Goal: Complete application form: Complete application form

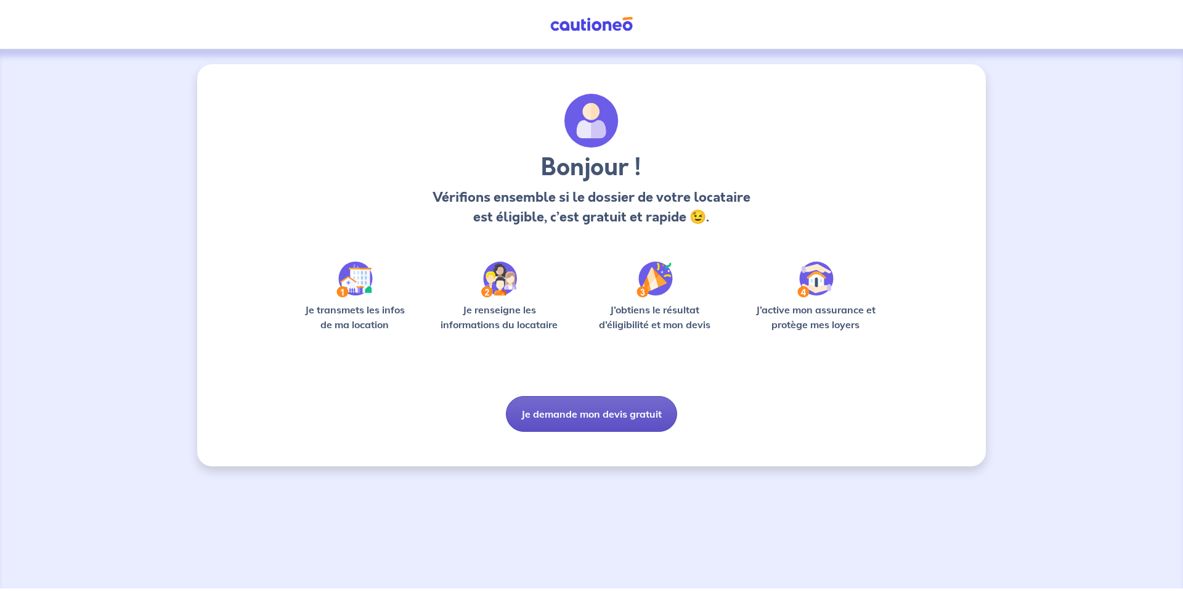
click at [574, 415] on button "Je demande mon devis gratuit" at bounding box center [591, 414] width 171 height 36
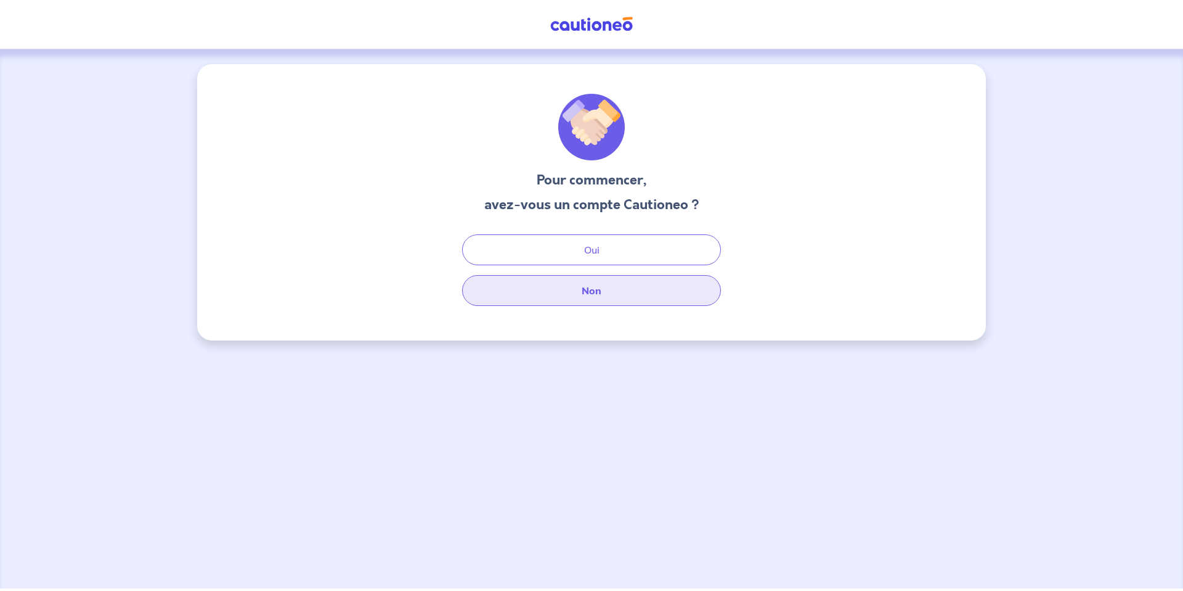
click at [602, 284] on button "Non" at bounding box center [591, 290] width 259 height 31
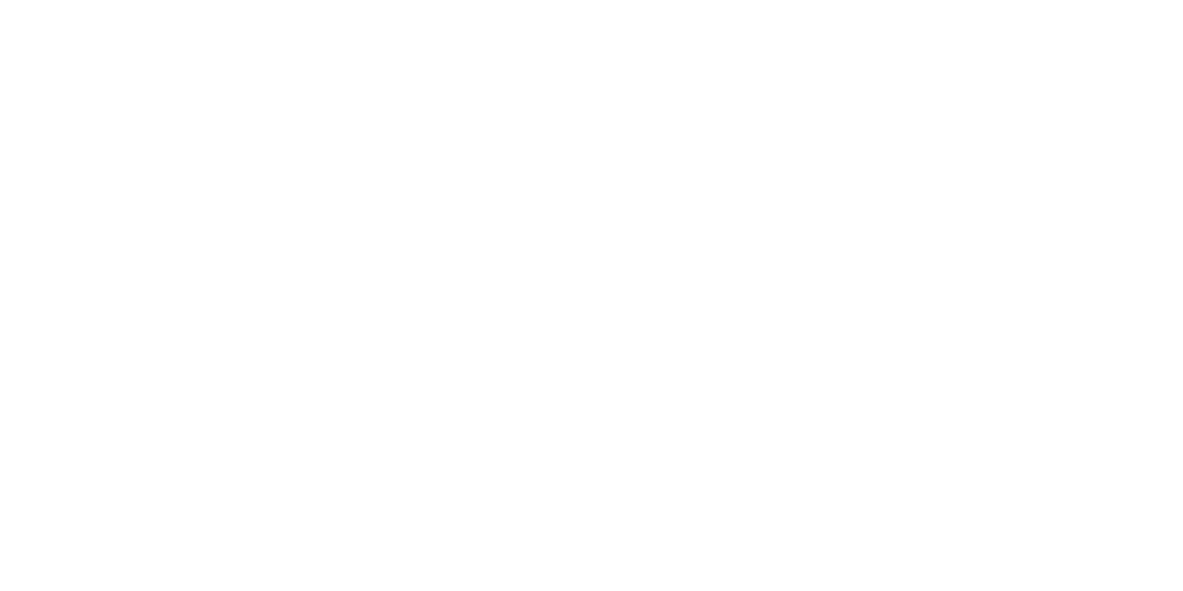
select select "FR"
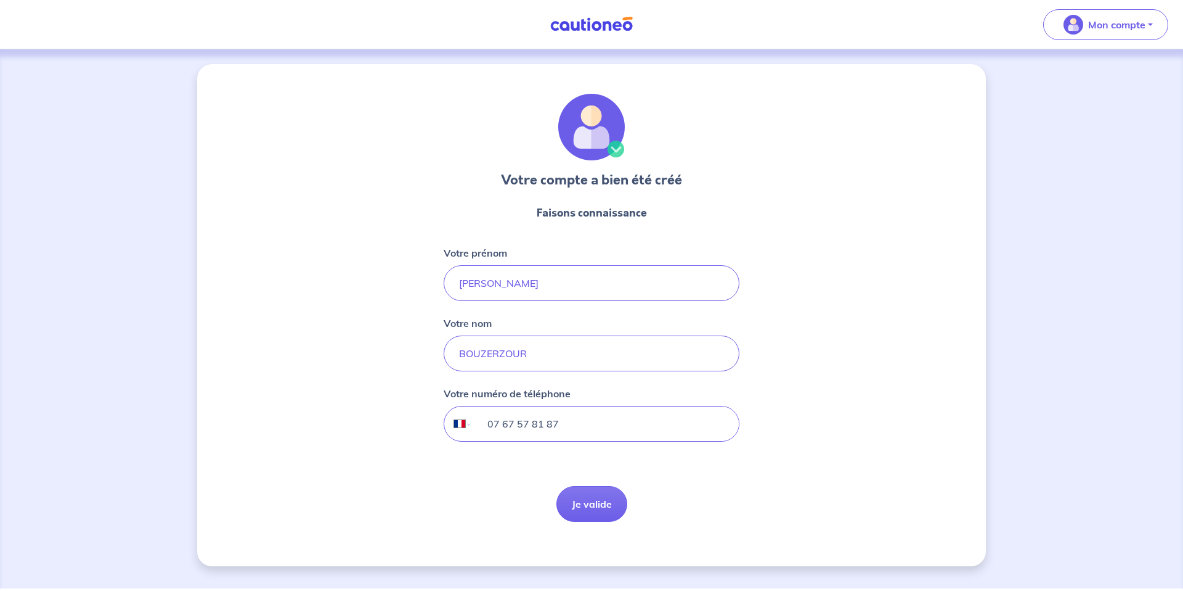
click at [569, 425] on input "07 67 57 81 87" at bounding box center [606, 423] width 266 height 35
click at [498, 418] on input "07 87 60 54 47" at bounding box center [606, 423] width 266 height 35
type input "06 87 60 54 47"
click at [613, 486] on button "Je valide" at bounding box center [592, 504] width 71 height 36
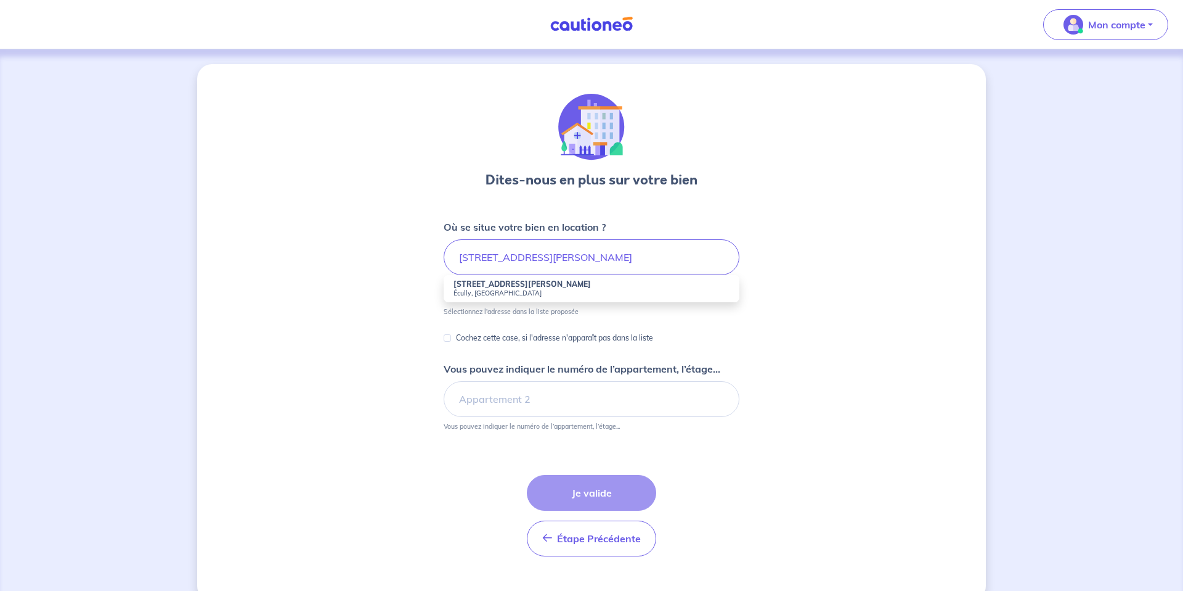
click at [487, 290] on small "Écully, [GEOGRAPHIC_DATA]" at bounding box center [592, 292] width 276 height 9
type input "[STREET_ADDRESS][PERSON_NAME]"
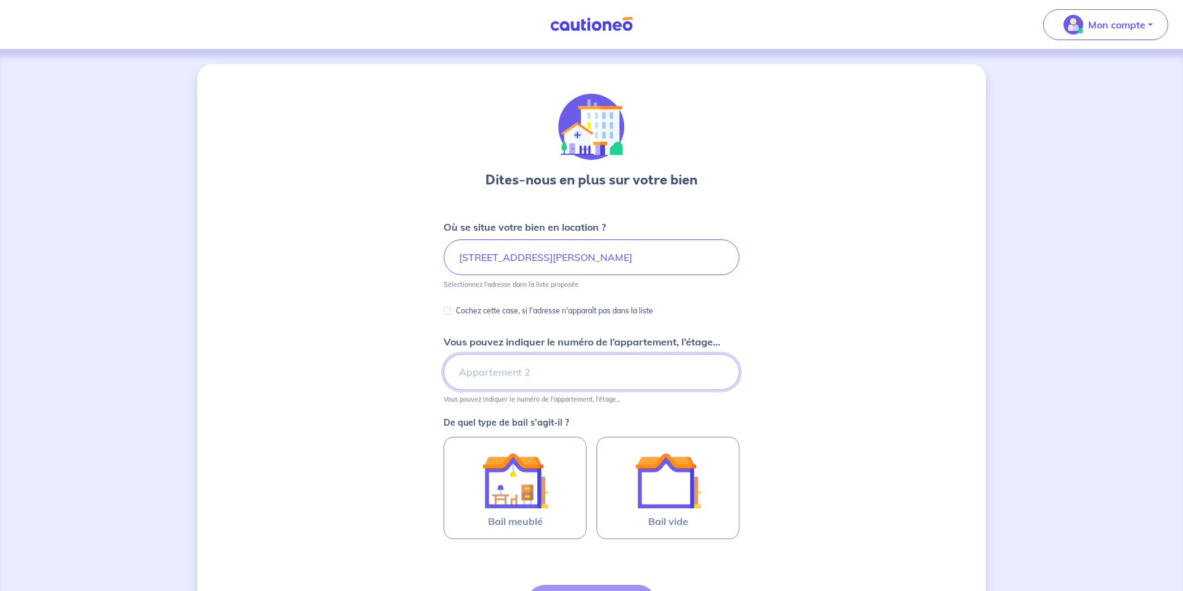
click at [484, 372] on input "Vous pouvez indiquer le numéro de l’appartement, l’étage..." at bounding box center [592, 372] width 296 height 36
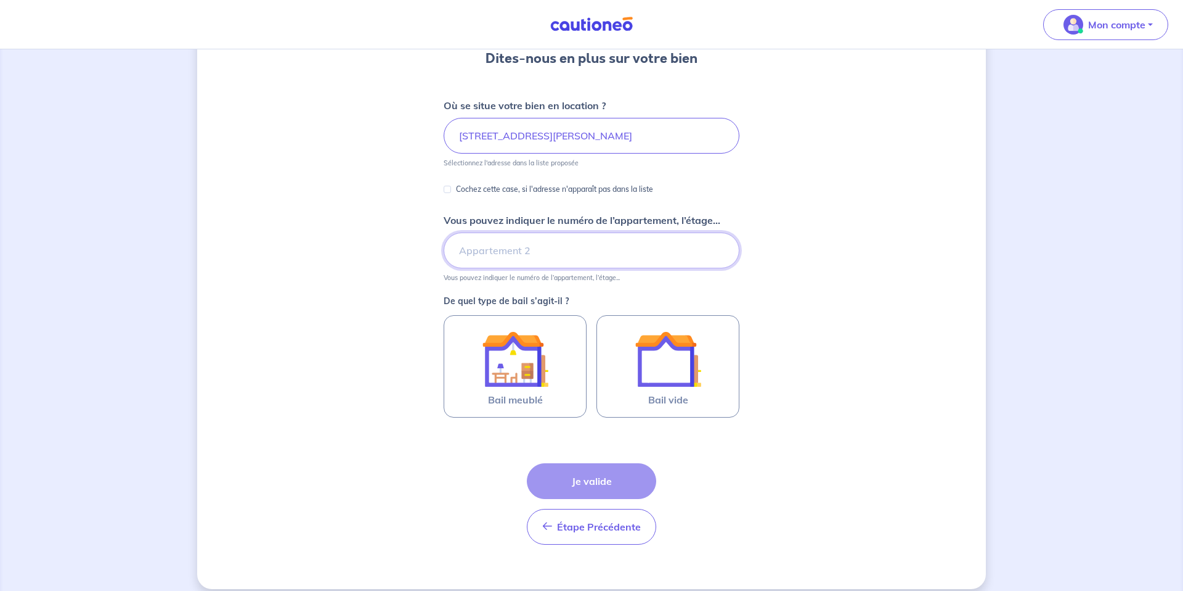
scroll to position [122, 0]
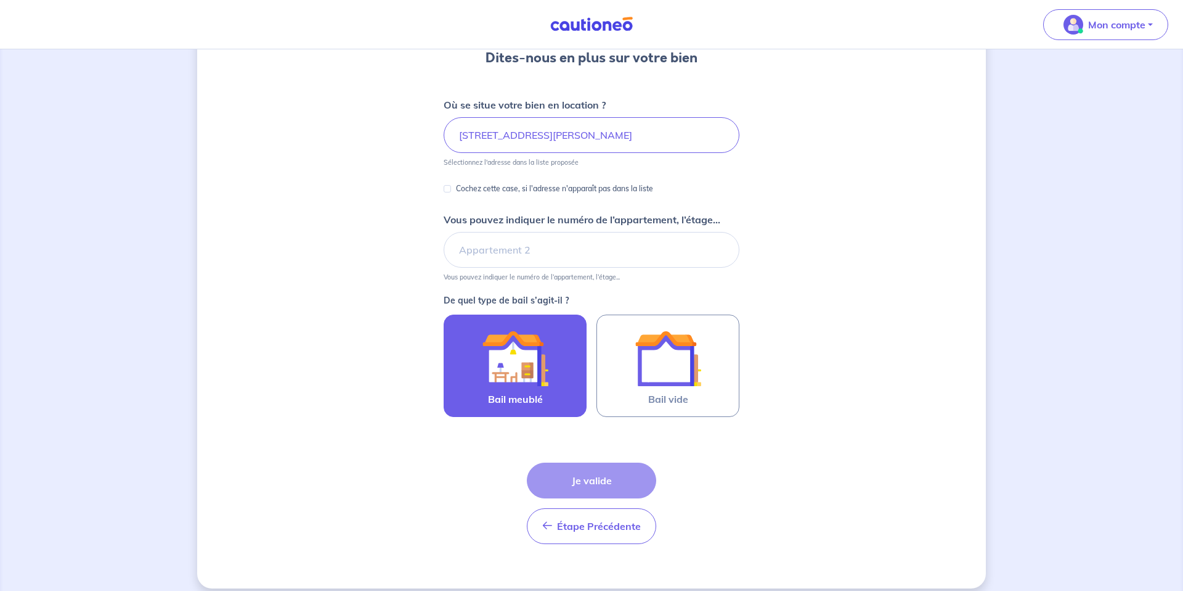
click at [536, 370] on img at bounding box center [515, 358] width 67 height 67
click at [0, 0] on input "Bail meublé" at bounding box center [0, 0] width 0 height 0
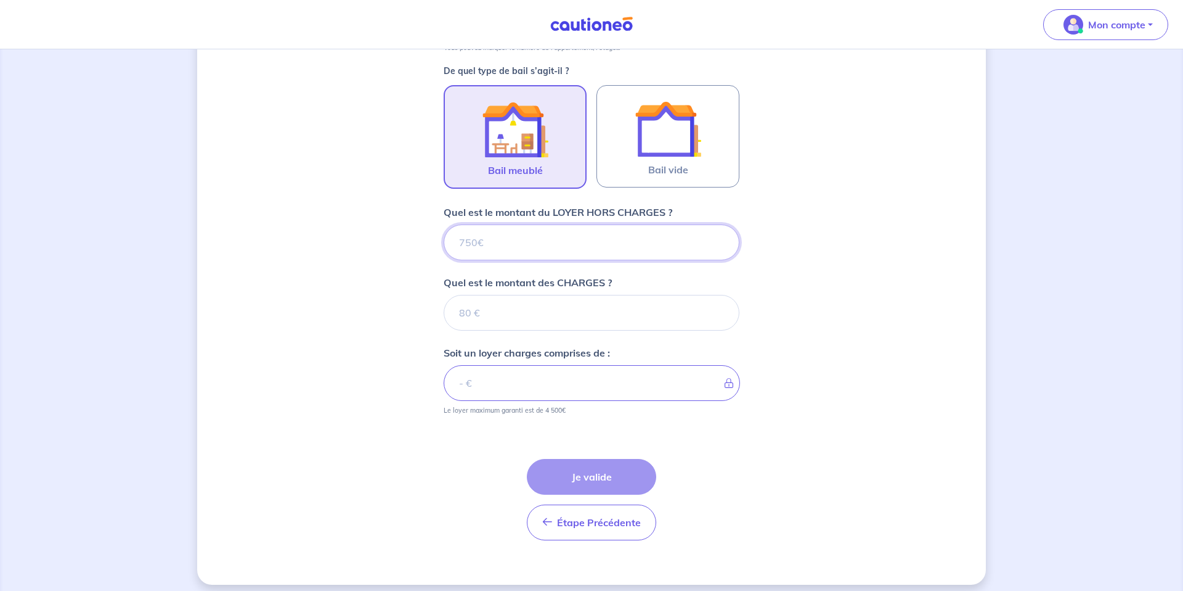
scroll to position [360, 0]
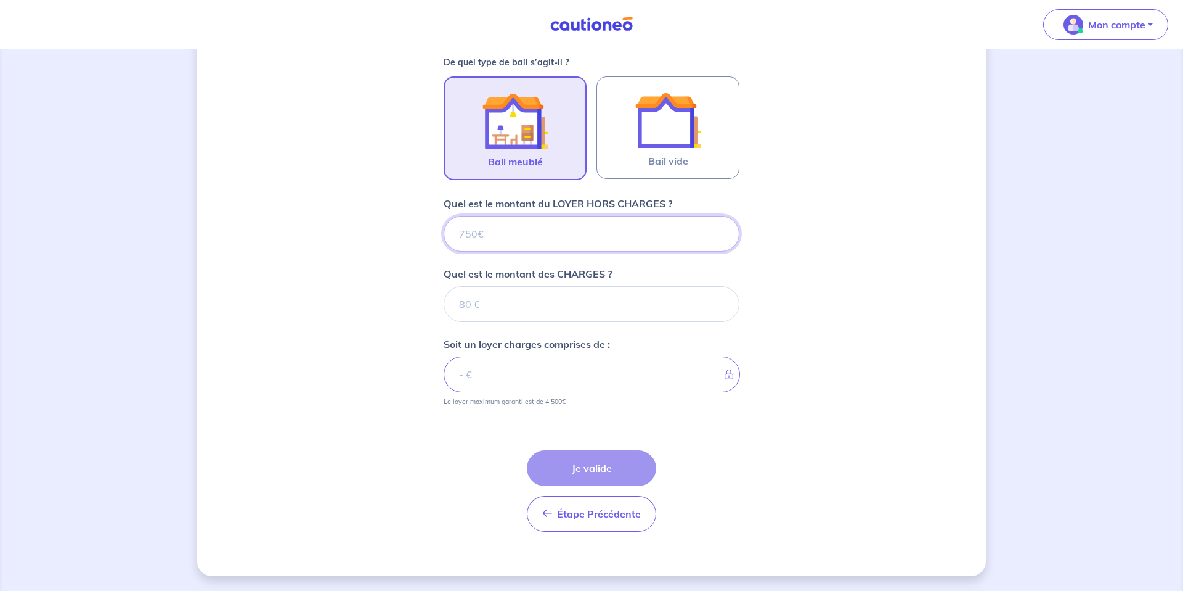
type input "1"
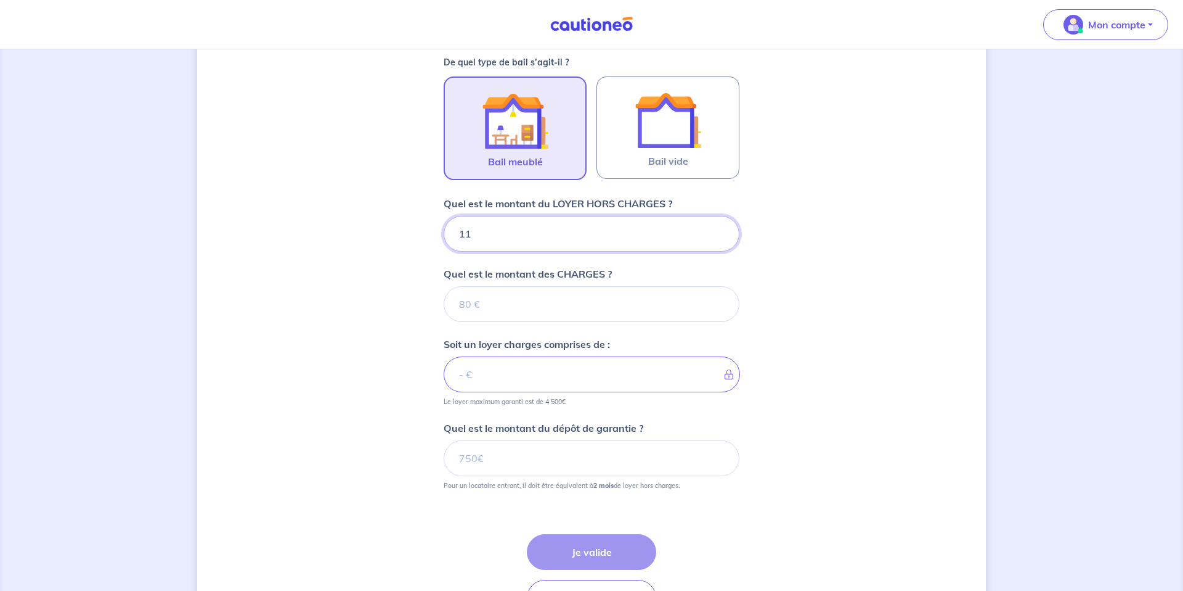
type input "110"
type input "1100"
click at [465, 306] on input "Quel est le montant des CHARGES ?" at bounding box center [592, 304] width 296 height 36
type input "100"
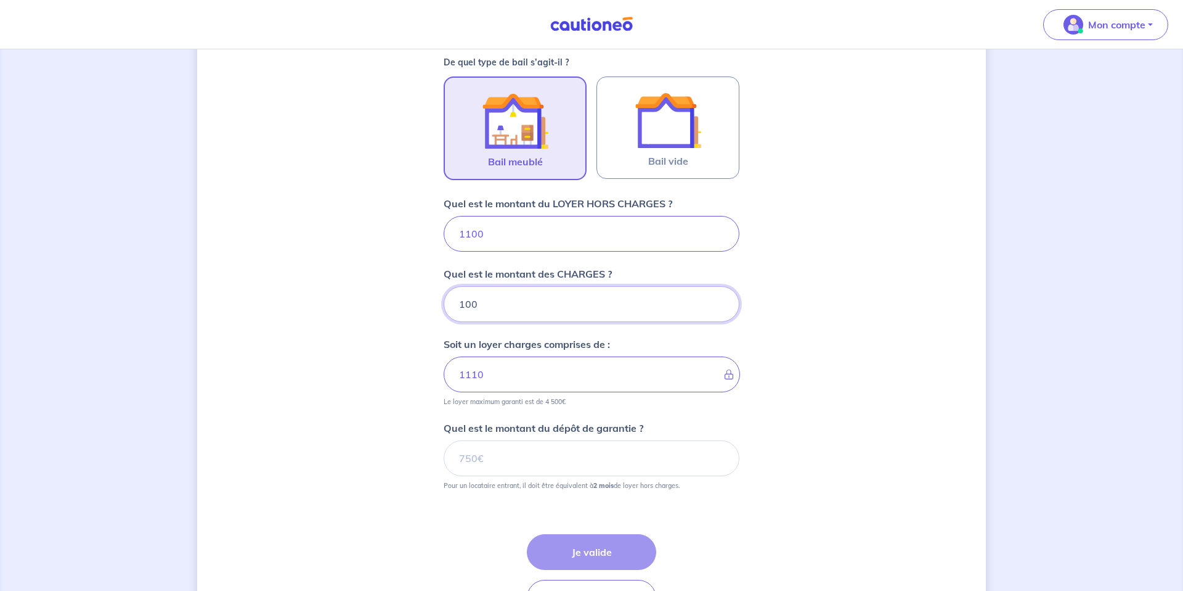
type input "1200"
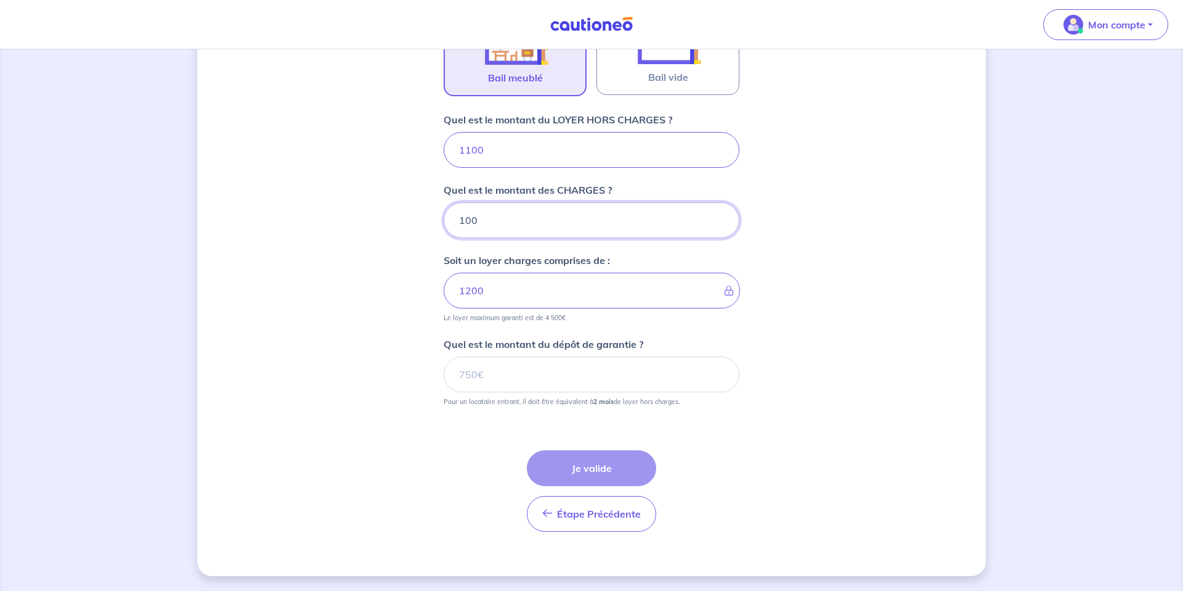
type input "100"
click at [495, 377] on input "Quel est le montant du dépôt de garantie ?" at bounding box center [592, 374] width 296 height 36
type input "2200"
click at [597, 465] on button "Je valide" at bounding box center [591, 468] width 129 height 36
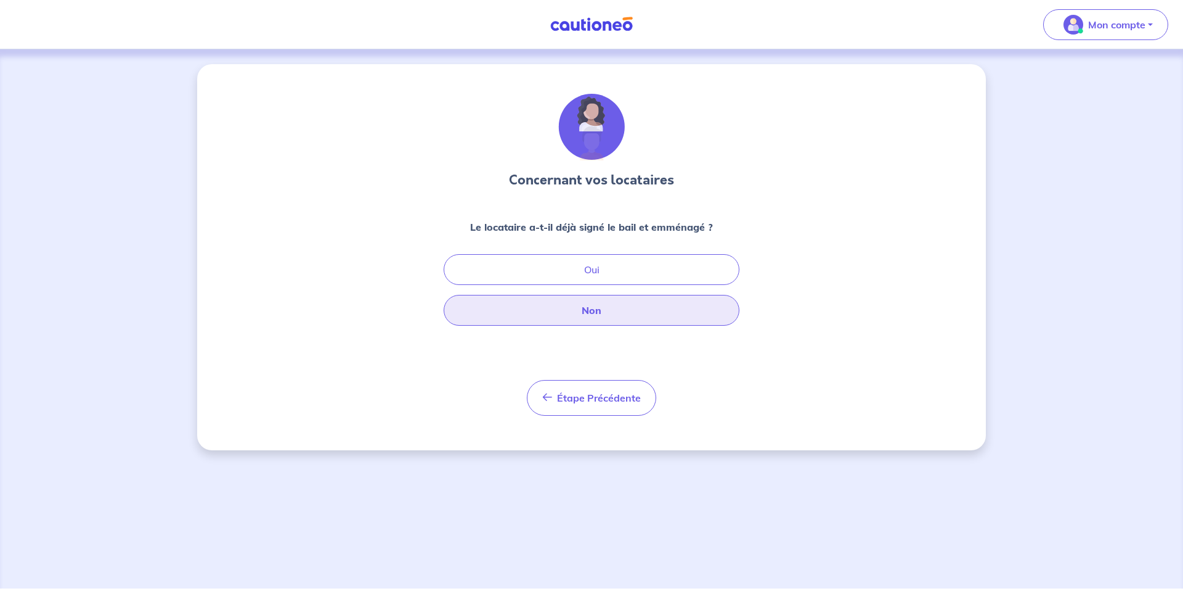
click at [575, 316] on button "Non" at bounding box center [592, 310] width 296 height 31
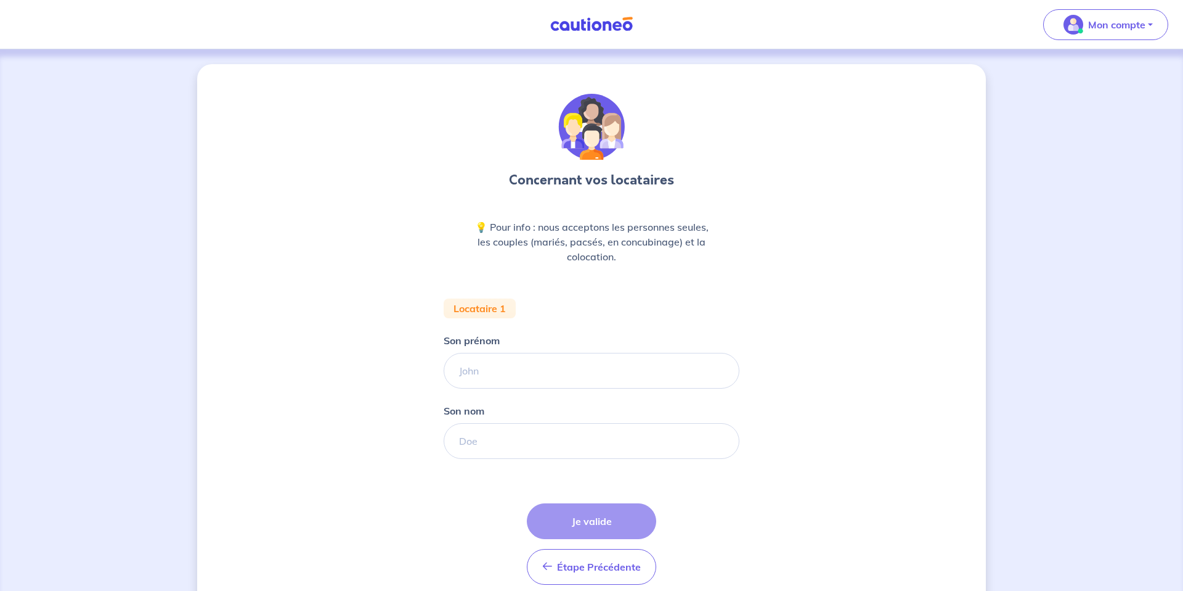
scroll to position [53, 0]
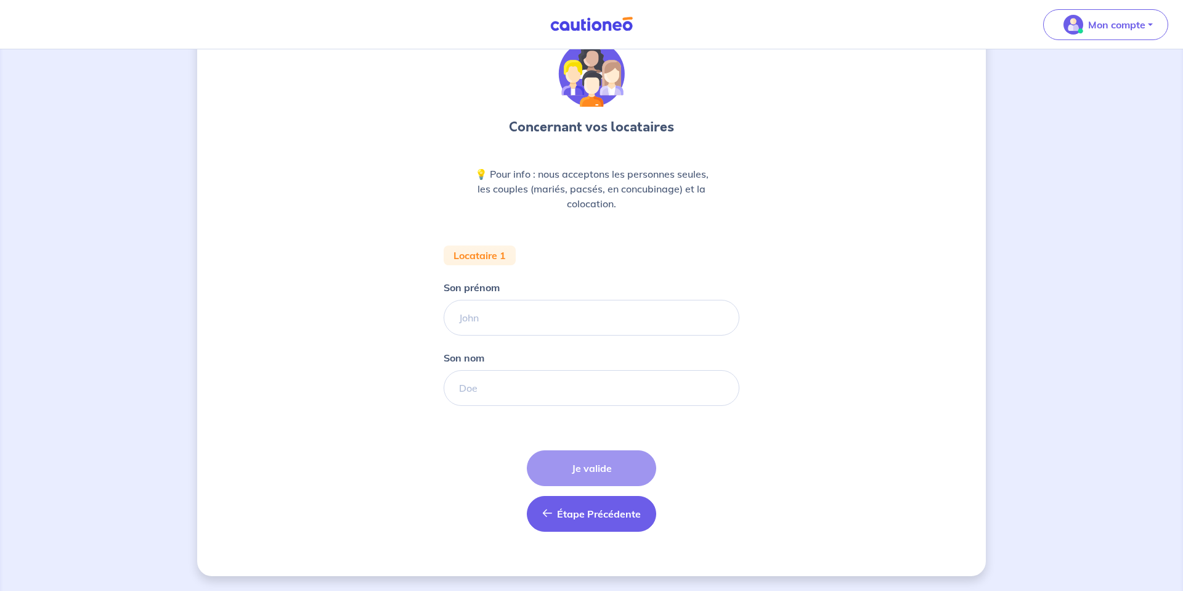
click at [552, 519] on button "Étape Précédente Précédent" at bounding box center [591, 514] width 129 height 36
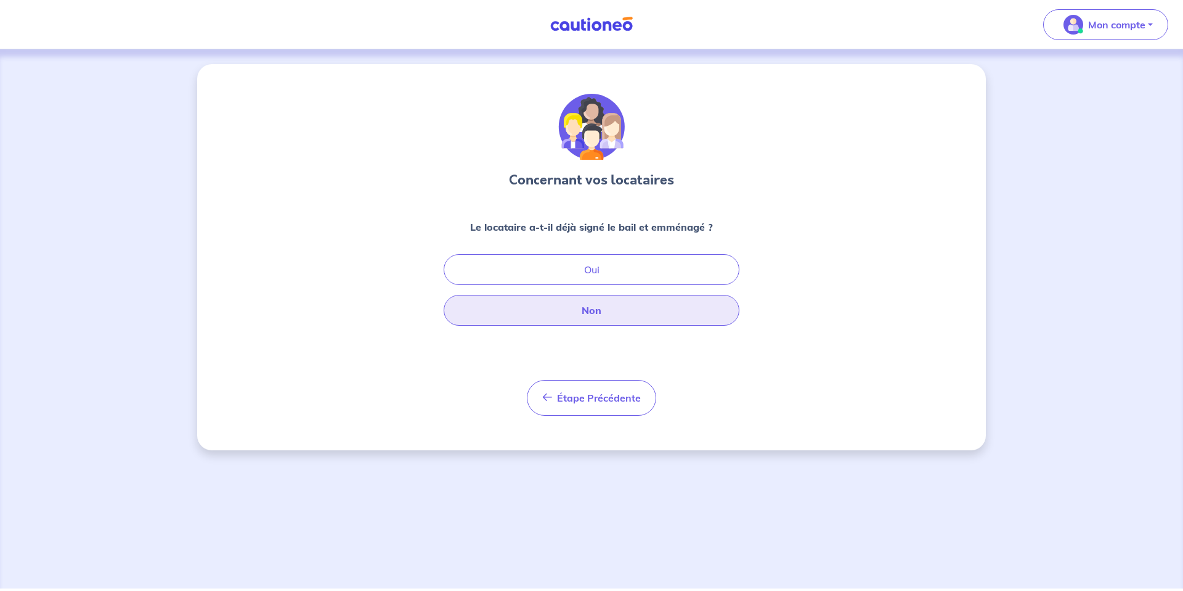
click at [605, 308] on button "Non" at bounding box center [592, 310] width 296 height 31
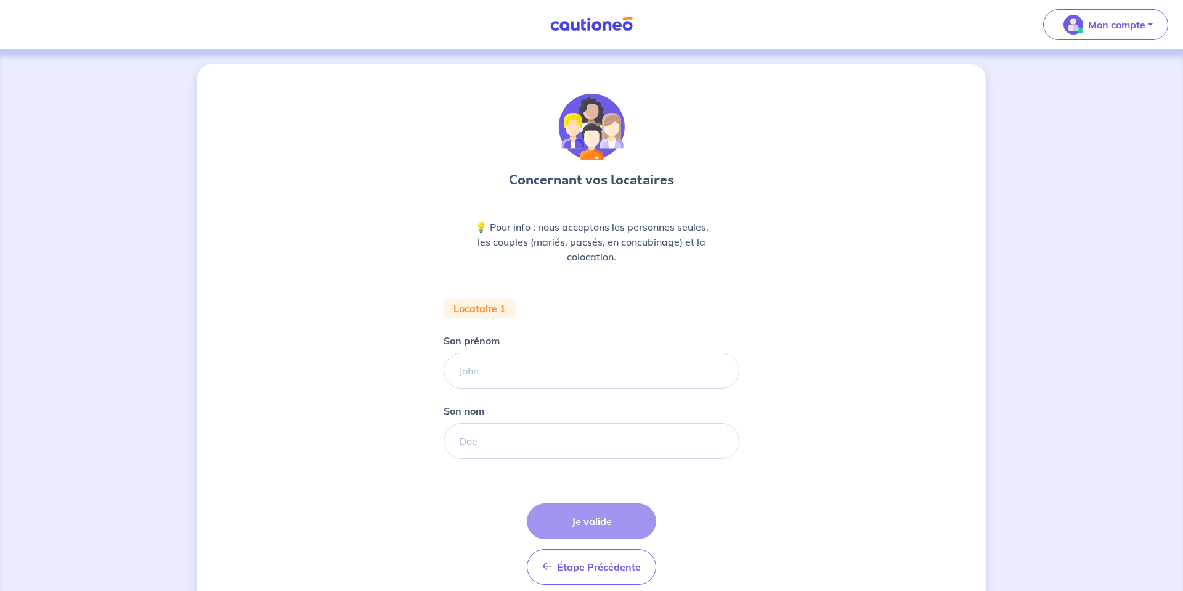
scroll to position [53, 0]
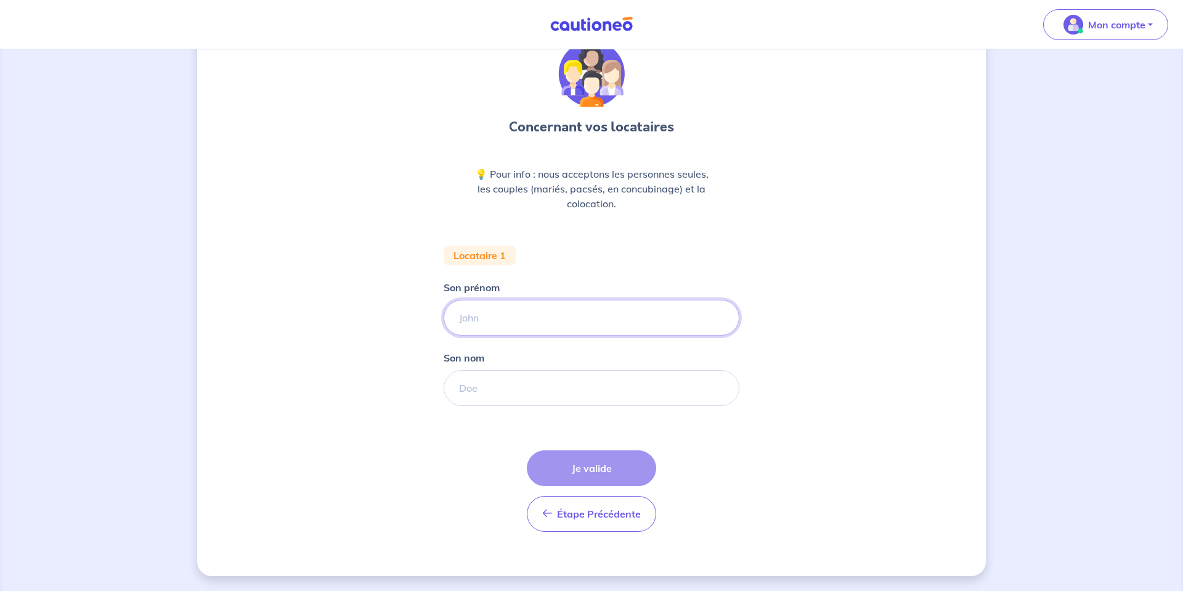
click at [512, 317] on input "Son prénom" at bounding box center [592, 318] width 296 height 36
type input "jonh"
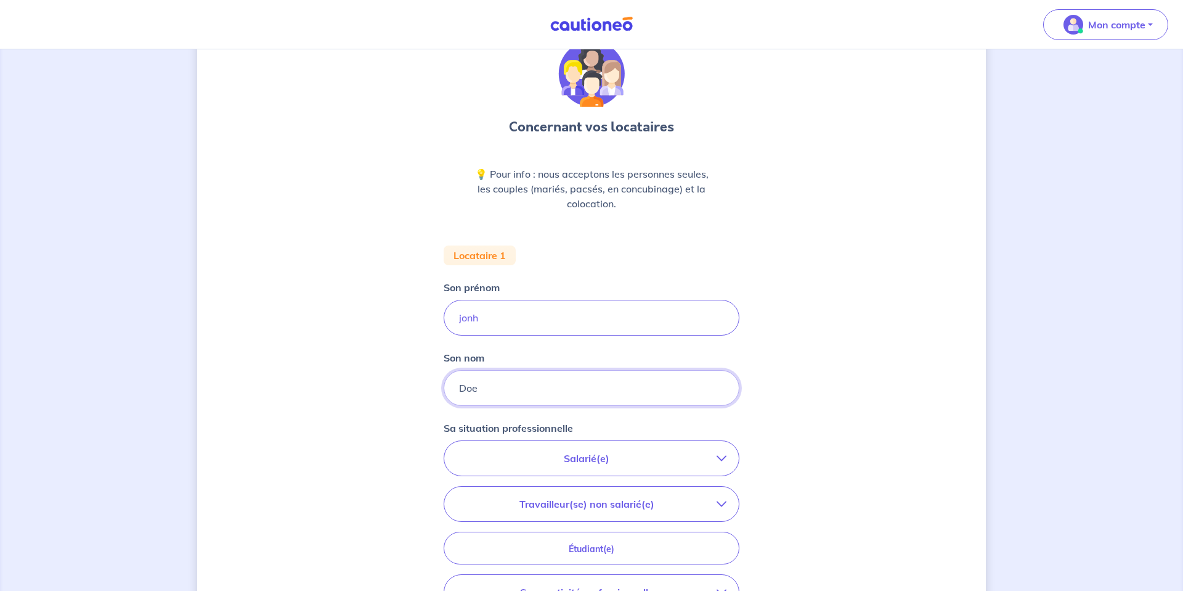
type input "Doe"
click at [574, 456] on p "Salarié(e)" at bounding box center [587, 458] width 260 height 15
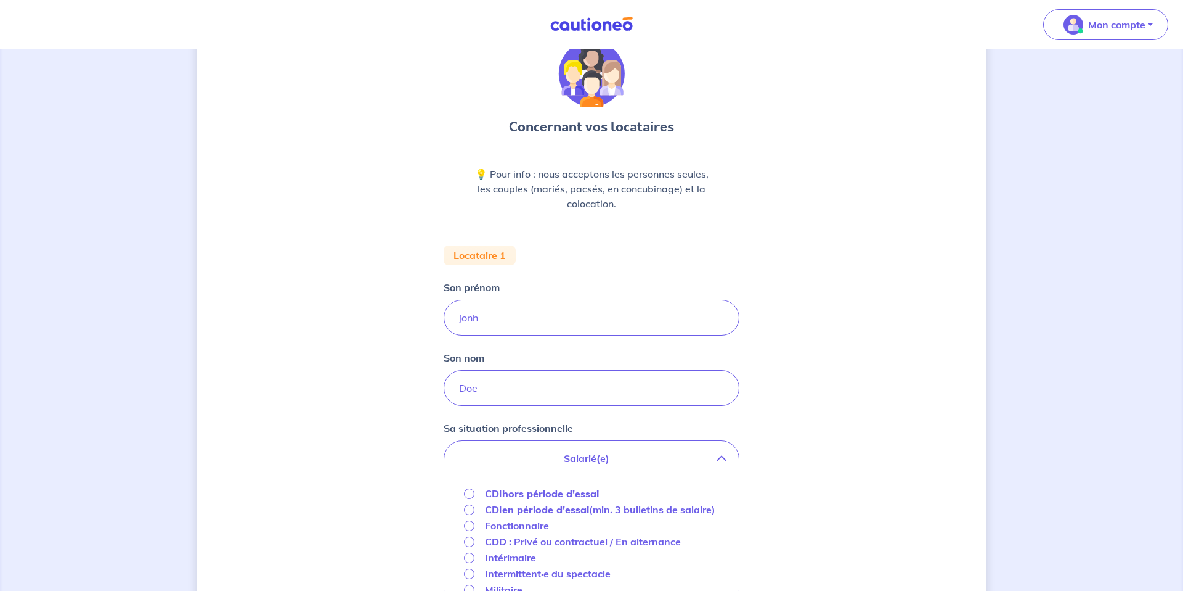
click at [574, 456] on p "Salarié(e)" at bounding box center [587, 458] width 260 height 15
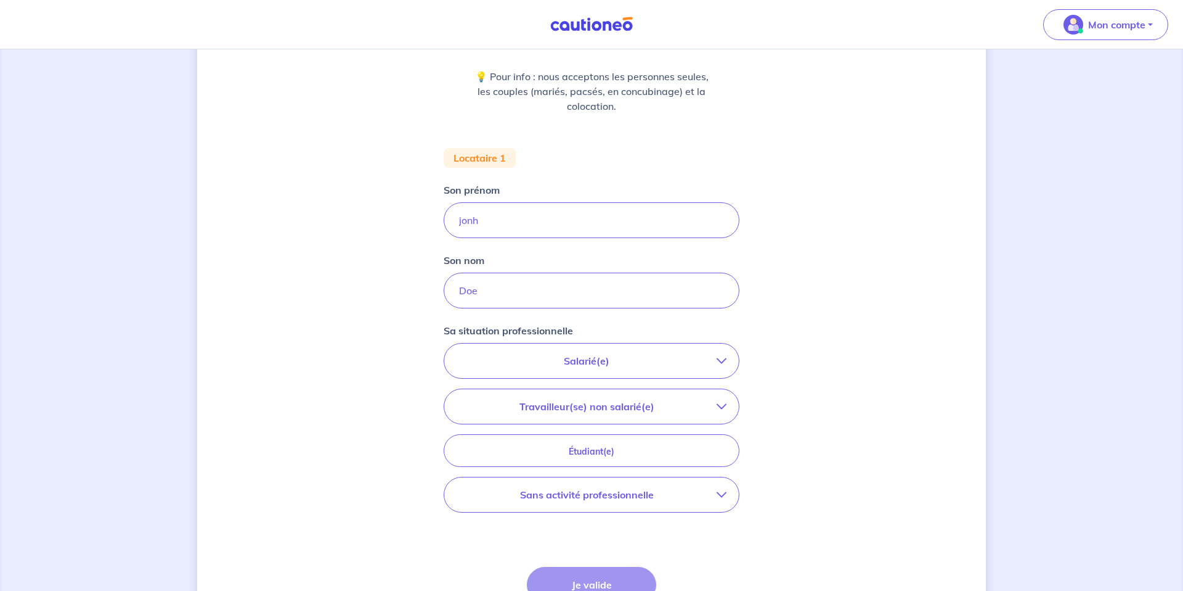
scroll to position [155, 0]
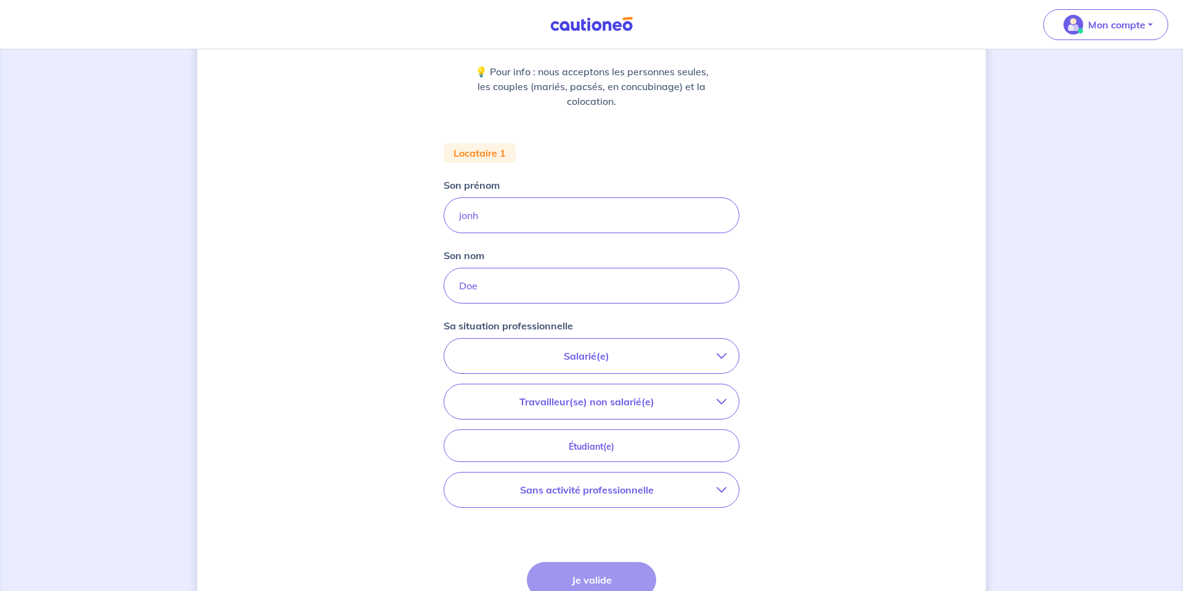
click at [580, 404] on p "Travailleur(se) non salarié(e)" at bounding box center [587, 401] width 260 height 15
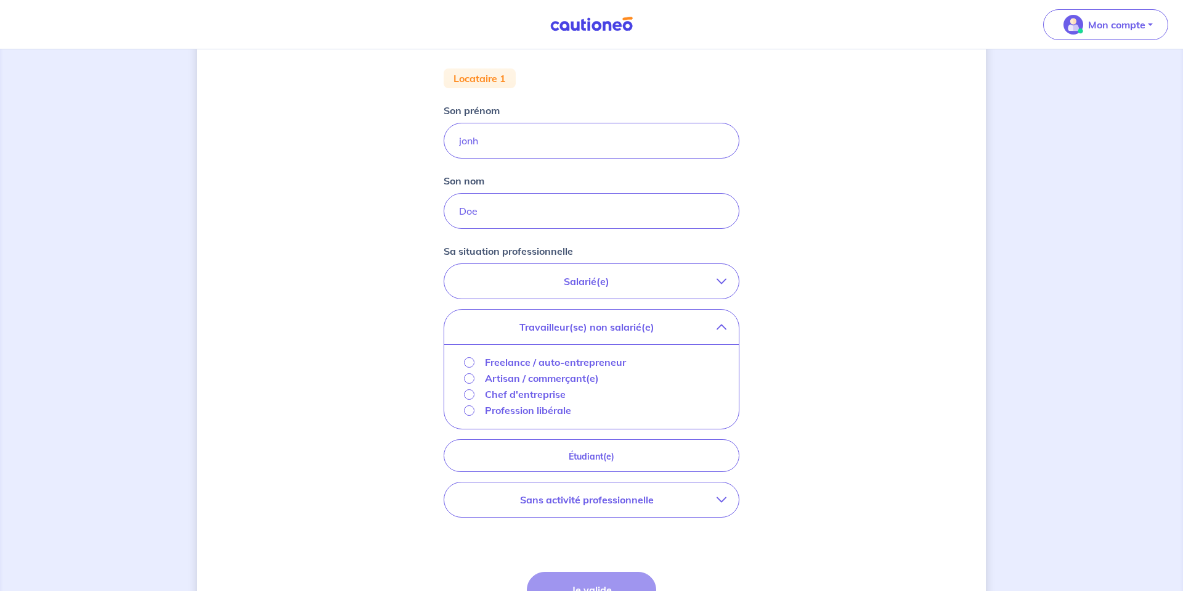
scroll to position [243, 0]
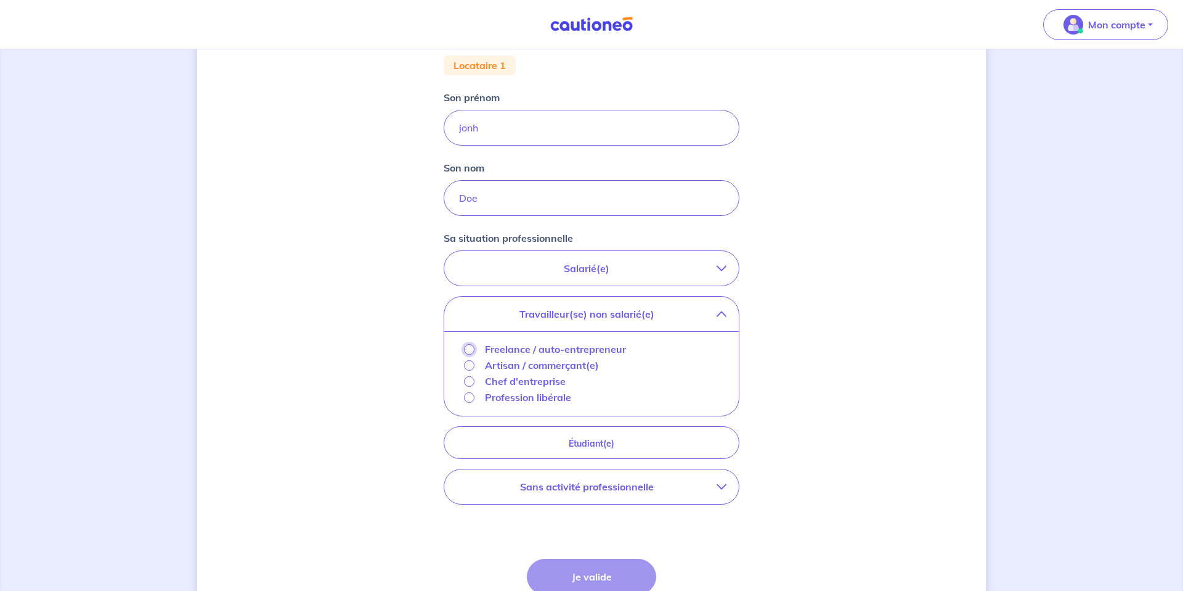
click at [467, 346] on input "Freelance / auto-entrepreneur" at bounding box center [469, 349] width 10 height 10
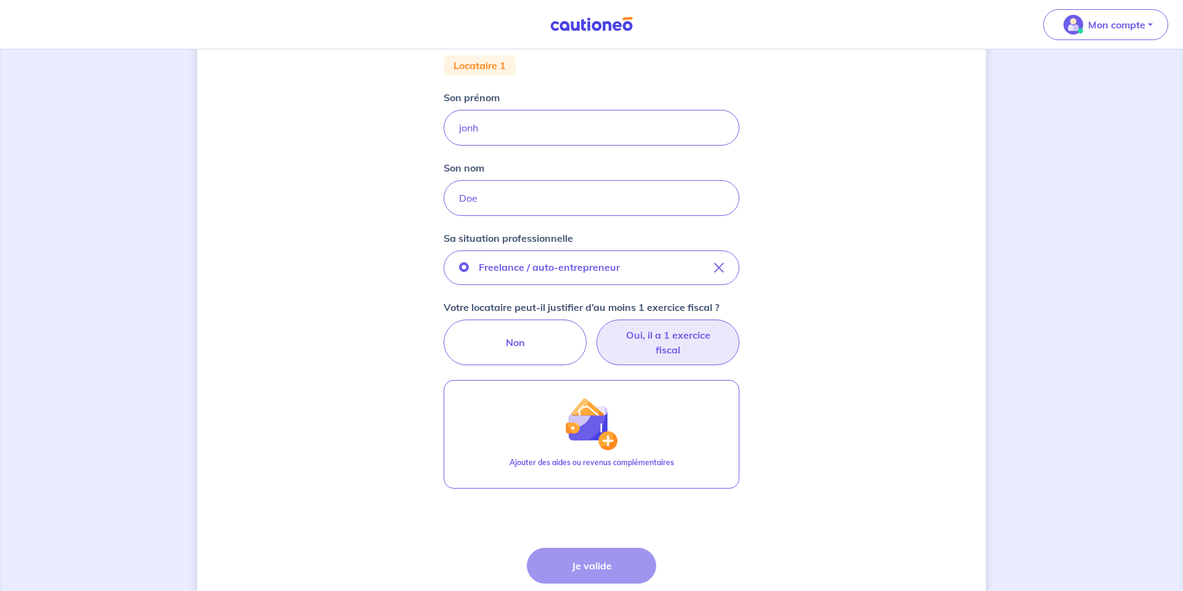
click at [645, 350] on label "Oui, il a 1 exercice fiscal" at bounding box center [668, 342] width 143 height 46
click at [596, 327] on input "Oui, il a 1 exercice fiscal" at bounding box center [592, 323] width 8 height 8
radio input "true"
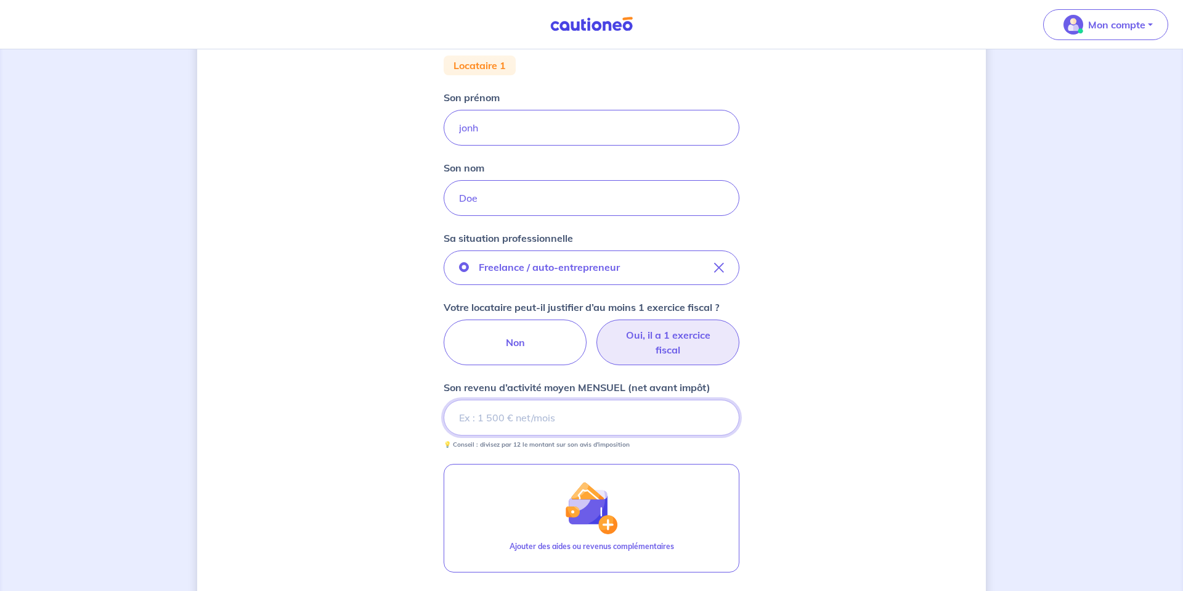
click at [481, 423] on input "Son revenu d’activité moyen MENSUEL (net avant impôt)" at bounding box center [592, 417] width 296 height 36
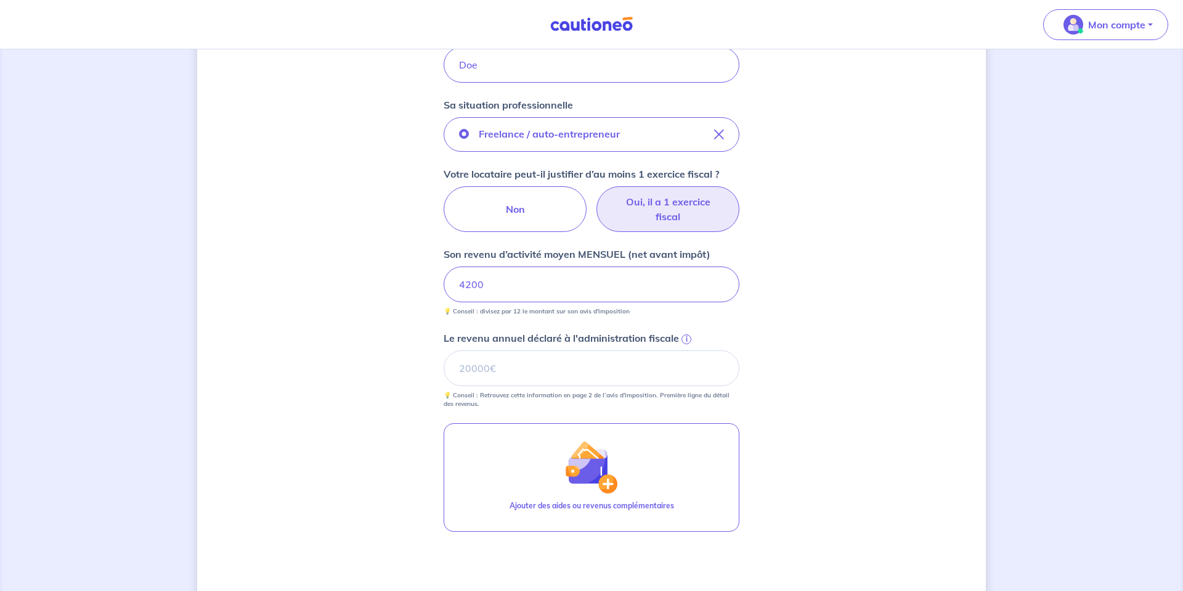
scroll to position [390, 0]
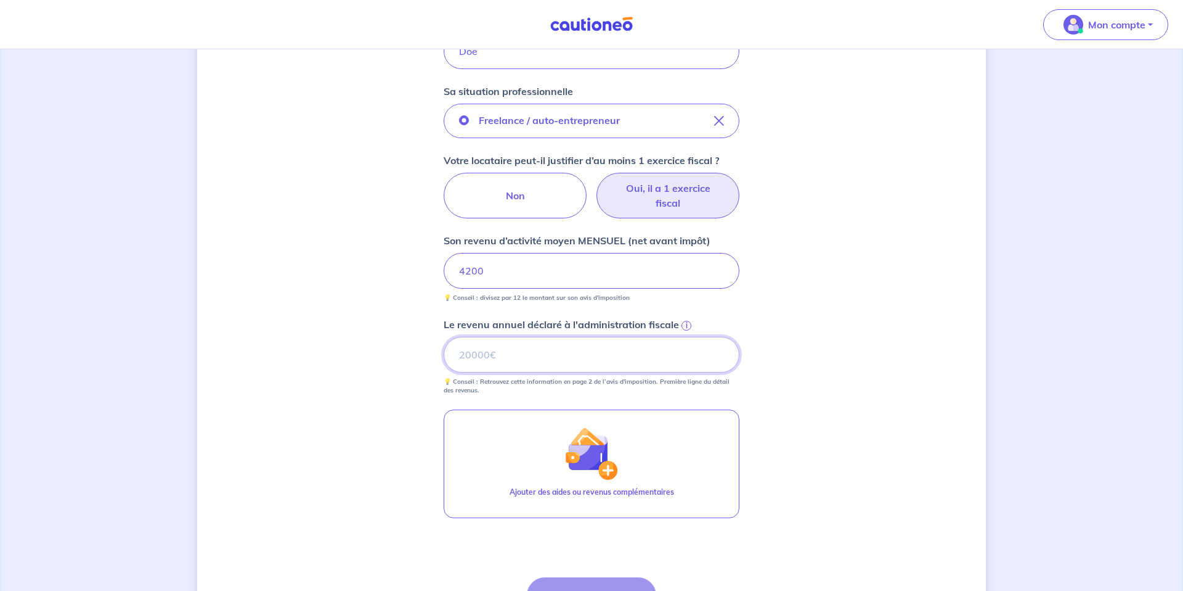
click at [482, 359] on input "Le revenu annuel déclaré à l'administration fiscale i" at bounding box center [592, 355] width 296 height 36
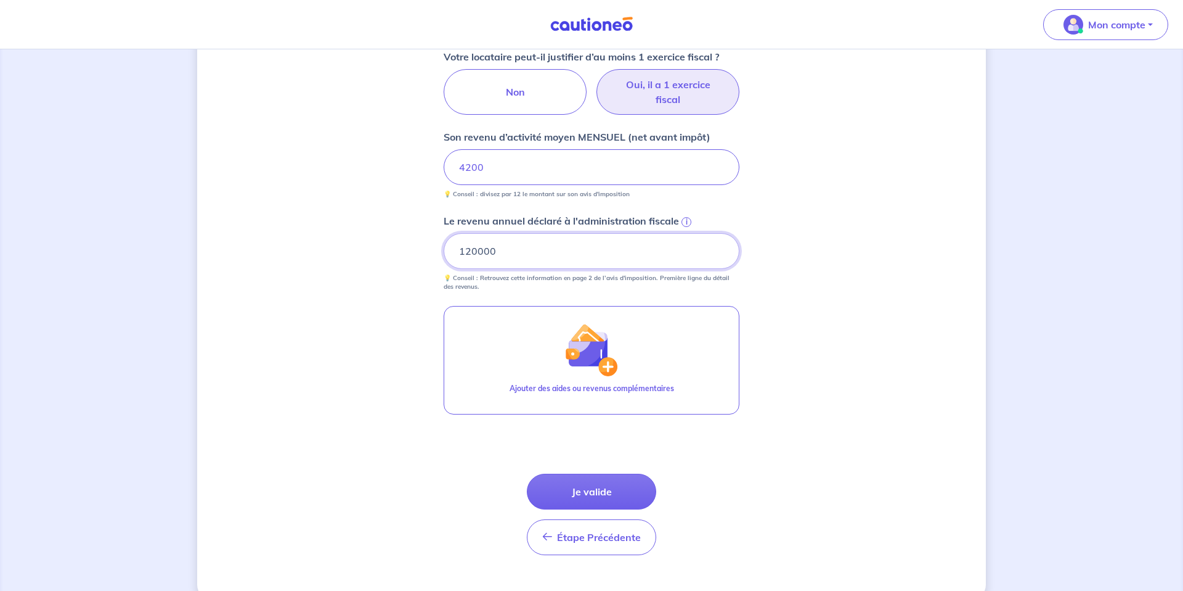
scroll to position [512, 0]
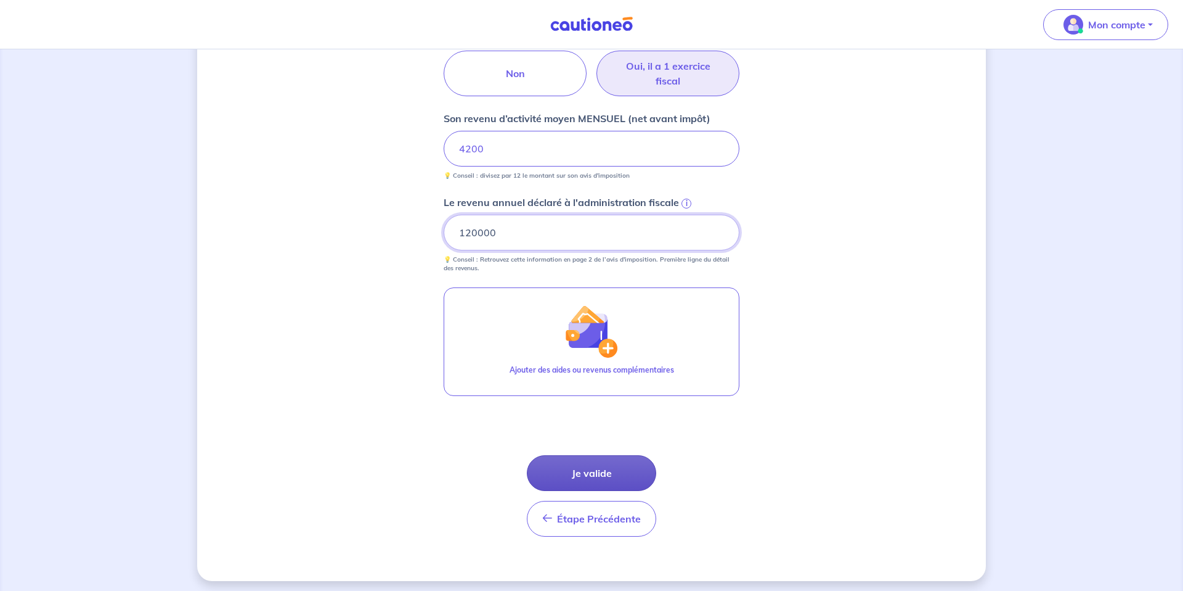
type input "120000"
click at [593, 472] on button "Je valide" at bounding box center [591, 473] width 129 height 36
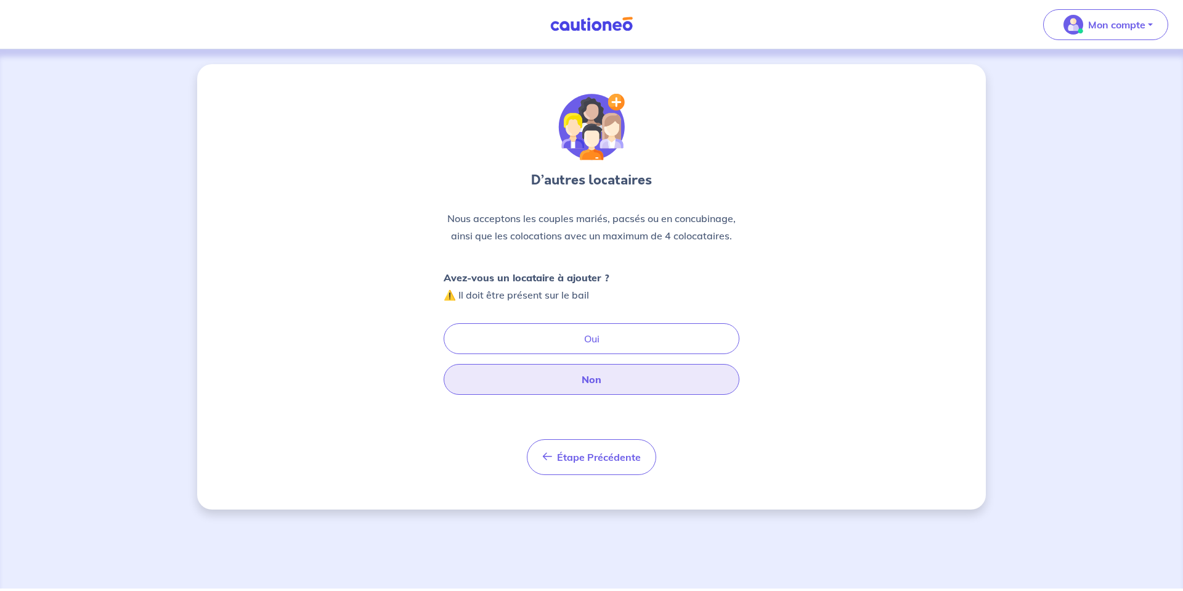
click at [577, 383] on button "Non" at bounding box center [592, 379] width 296 height 31
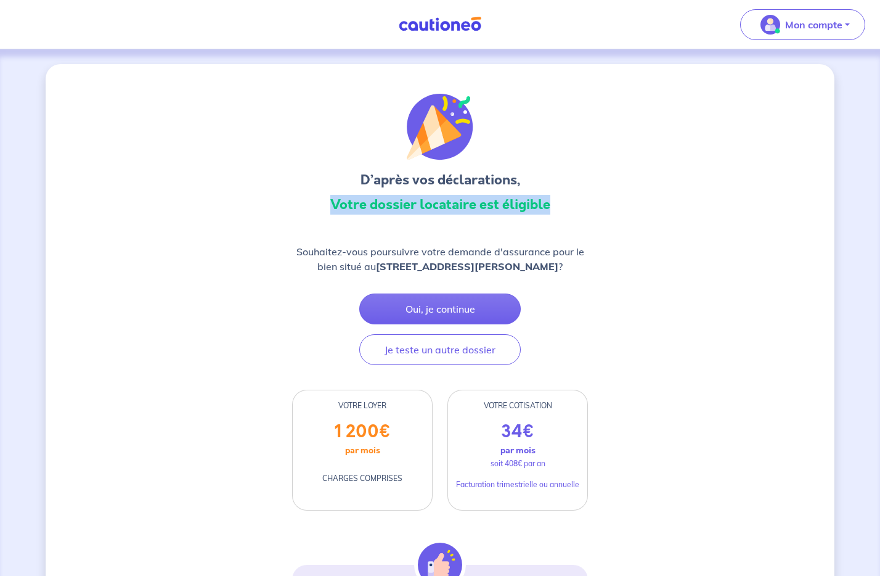
drag, startPoint x: 330, startPoint y: 203, endPoint x: 568, endPoint y: 211, distance: 238.7
click at [568, 211] on h3 "Votre dossier locataire est éligible" at bounding box center [440, 205] width 296 height 20
click at [503, 171] on h3 "D’après vos déclarations," at bounding box center [440, 180] width 296 height 20
drag, startPoint x: 364, startPoint y: 180, endPoint x: 574, endPoint y: 298, distance: 241.8
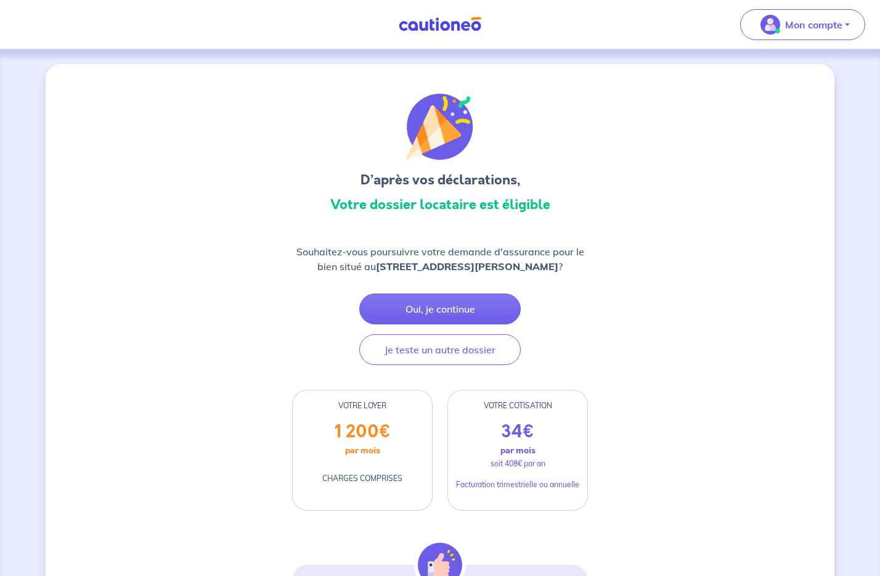
click at [581, 263] on p "Souhaitez-vous poursuivre votre demande d'assurance pour le bien situé au [STRE…" at bounding box center [440, 259] width 296 height 30
drag, startPoint x: 362, startPoint y: 178, endPoint x: 614, endPoint y: 293, distance: 276.6
click at [555, 274] on div "Souhaitez-vous poursuivre votre demande d'assurance pour le bien situé au [STRE…" at bounding box center [440, 263] width 296 height 39
drag, startPoint x: 364, startPoint y: 178, endPoint x: 636, endPoint y: 283, distance: 291.6
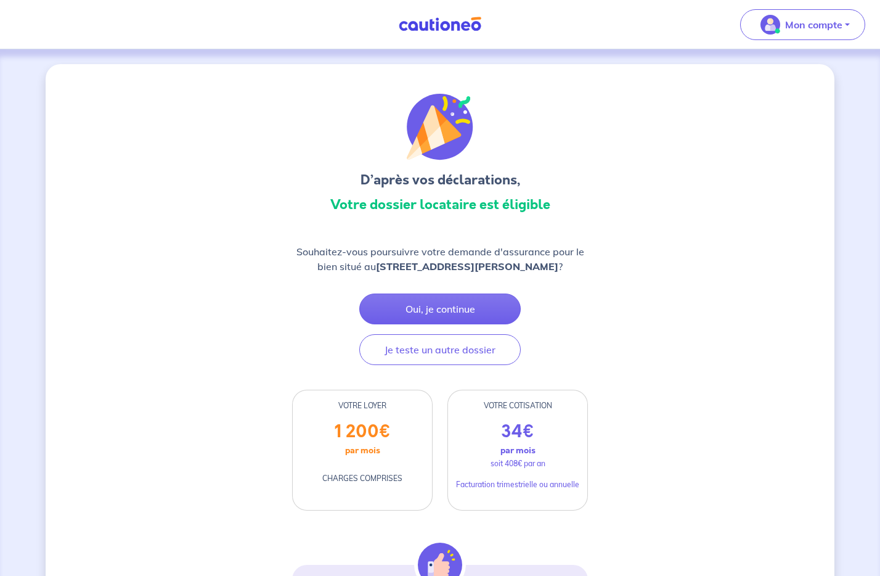
click at [555, 286] on div "Souhaitez-vous poursuivre votre demande d'assurance pour le bien situé au [STRE…" at bounding box center [440, 304] width 296 height 121
drag, startPoint x: 362, startPoint y: 177, endPoint x: 596, endPoint y: 272, distance: 252.2
click at [558, 266] on strong "[STREET_ADDRESS][PERSON_NAME]" at bounding box center [467, 266] width 182 height 12
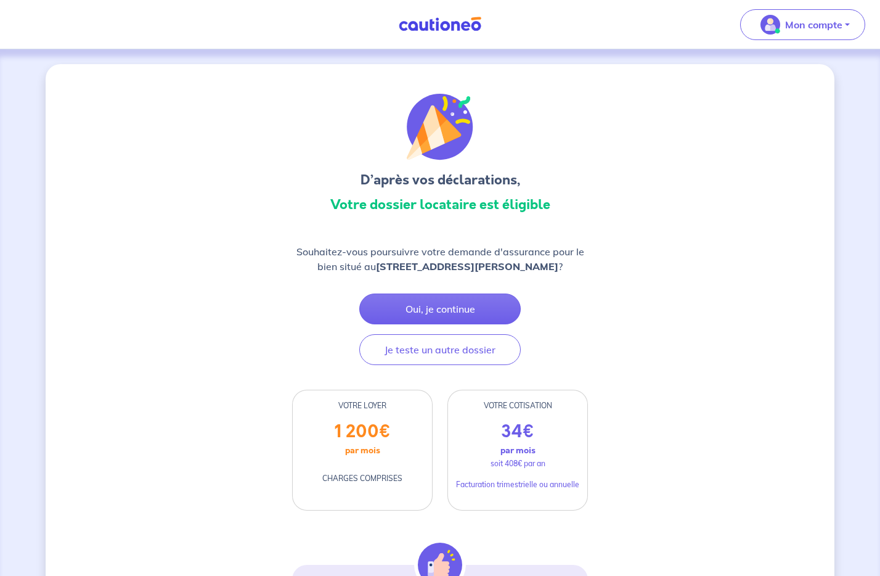
click at [576, 268] on p "Souhaitez-vous poursuivre votre demande d'assurance pour le bien situé au [STRE…" at bounding box center [440, 259] width 296 height 30
drag, startPoint x: 360, startPoint y: 175, endPoint x: 626, endPoint y: 288, distance: 288.6
click at [364, 182] on h3 "D’après vos déclarations," at bounding box center [440, 180] width 296 height 20
drag, startPoint x: 363, startPoint y: 179, endPoint x: 583, endPoint y: 275, distance: 239.3
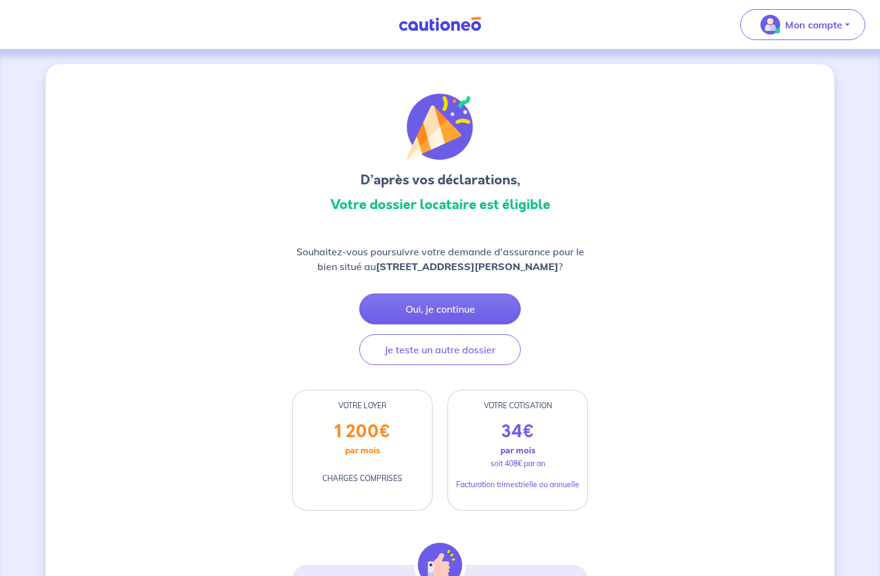
click at [362, 181] on h3 "D’après vos déclarations," at bounding box center [440, 180] width 296 height 20
click at [359, 178] on h3 "D’après vos déclarations," at bounding box center [440, 180] width 296 height 20
drag, startPoint x: 364, startPoint y: 177, endPoint x: 638, endPoint y: 286, distance: 295.2
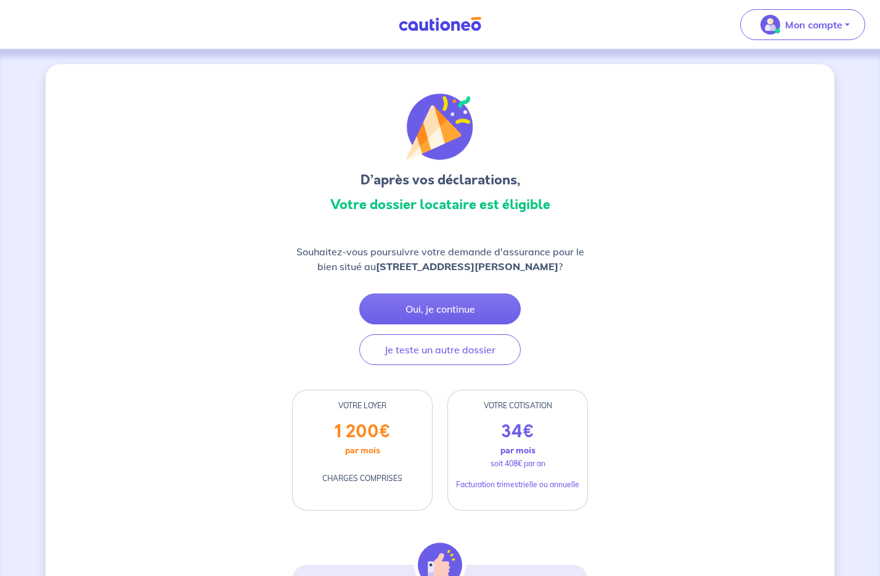
click at [403, 179] on h3 "D’après vos déclarations," at bounding box center [440, 180] width 296 height 20
drag, startPoint x: 362, startPoint y: 178, endPoint x: 572, endPoint y: 282, distance: 234.9
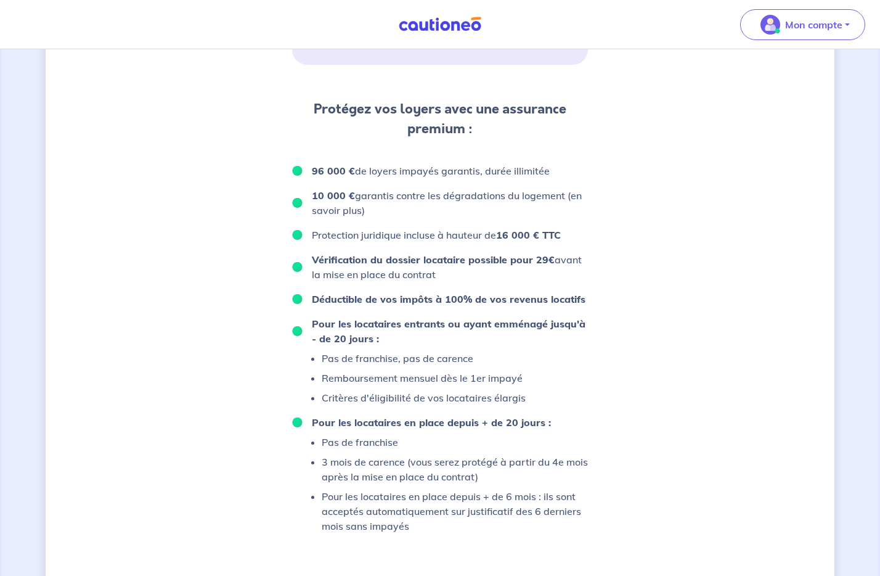
scroll to position [715, 0]
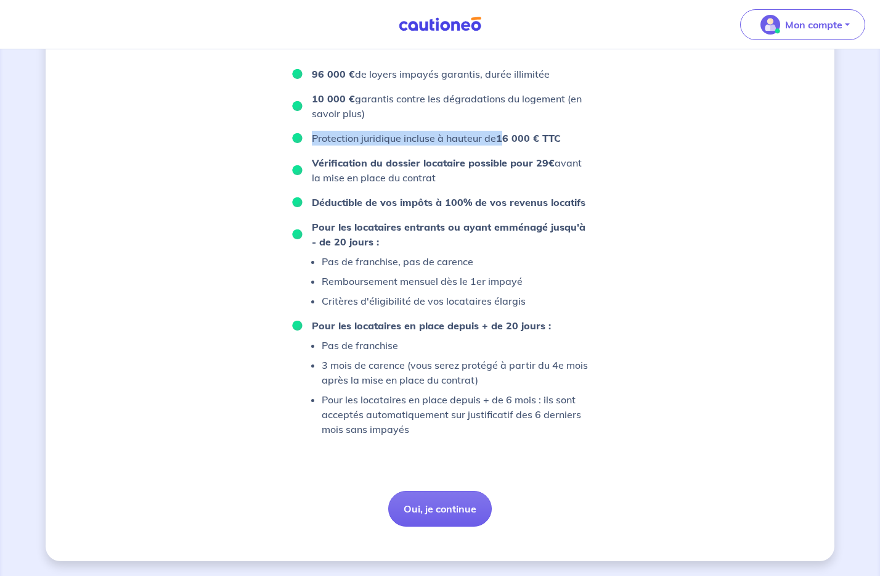
drag, startPoint x: 502, startPoint y: 137, endPoint x: 575, endPoint y: 128, distance: 73.4
click at [575, 128] on ul "96 000 € de loyers impayés garantis, durée illimitée 10 000 € garantis contre l…" at bounding box center [440, 252] width 296 height 370
click at [532, 211] on ul "96 000 € de loyers impayés garantis, durée illimitée 10 000 € garantis contre l…" at bounding box center [440, 252] width 296 height 370
drag, startPoint x: 538, startPoint y: 163, endPoint x: 555, endPoint y: 162, distance: 17.9
click at [555, 162] on p "Vérification du dossier locataire possible pour 29€ avant la mise en place du c…" at bounding box center [450, 170] width 276 height 30
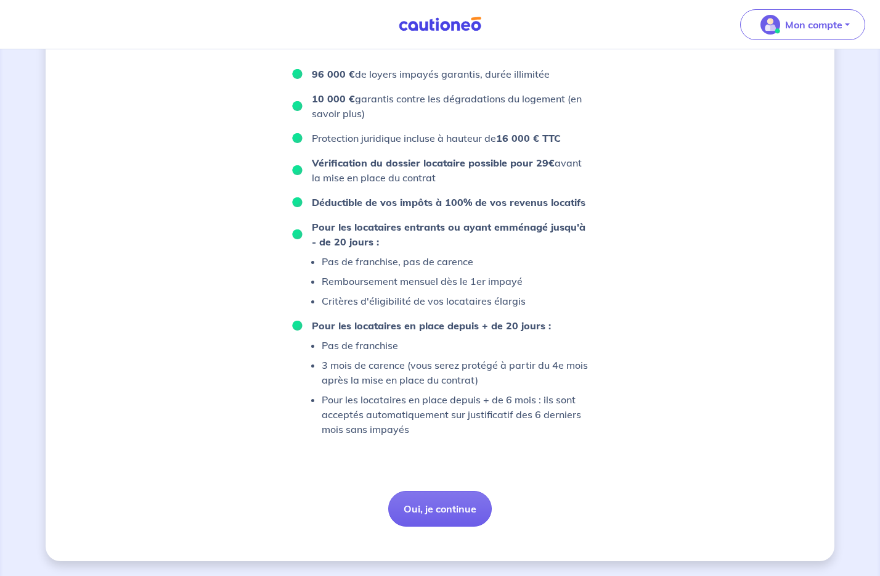
click at [532, 165] on strong "Vérification du dossier locataire possible pour 29€" at bounding box center [433, 163] width 243 height 12
drag, startPoint x: 534, startPoint y: 162, endPoint x: 552, endPoint y: 162, distance: 17.3
click at [552, 162] on p "Vérification du dossier locataire possible pour 29€ avant la mise en place du c…" at bounding box center [450, 170] width 276 height 30
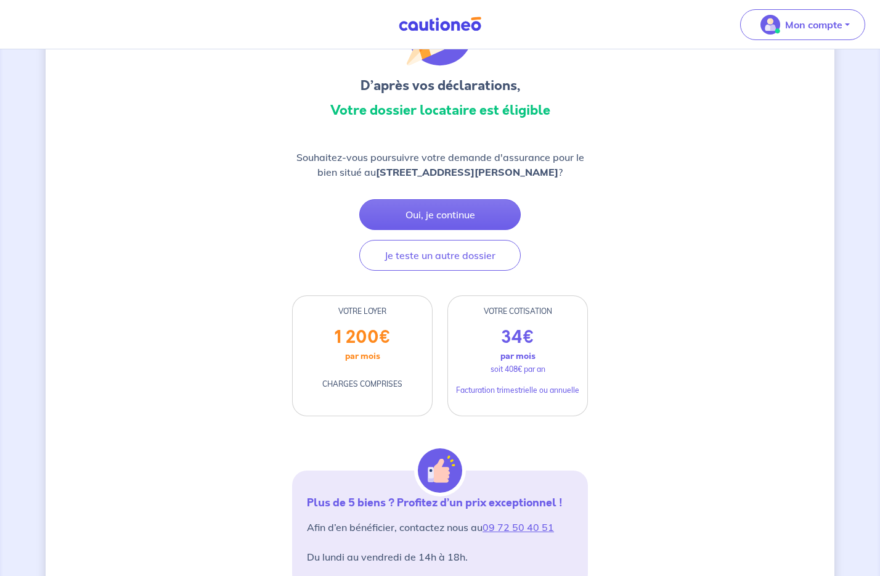
scroll to position [87, 0]
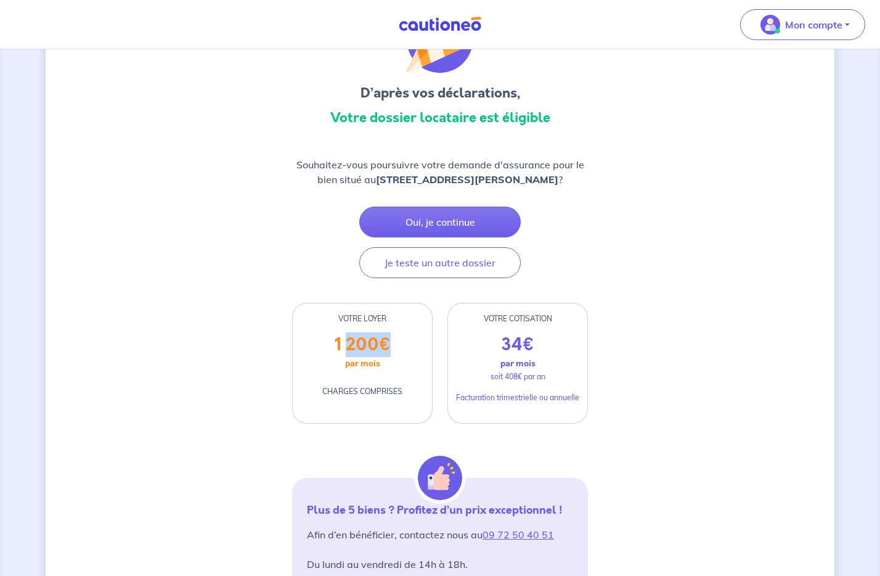
drag, startPoint x: 347, startPoint y: 341, endPoint x: 391, endPoint y: 343, distance: 43.8
click at [391, 343] on div "1 200 € par mois CHARGES COMPRISES" at bounding box center [362, 378] width 139 height 89
drag, startPoint x: 388, startPoint y: 342, endPoint x: 313, endPoint y: 346, distance: 75.3
click at [313, 346] on div "1 200 € par mois CHARGES COMPRISES" at bounding box center [362, 378] width 139 height 89
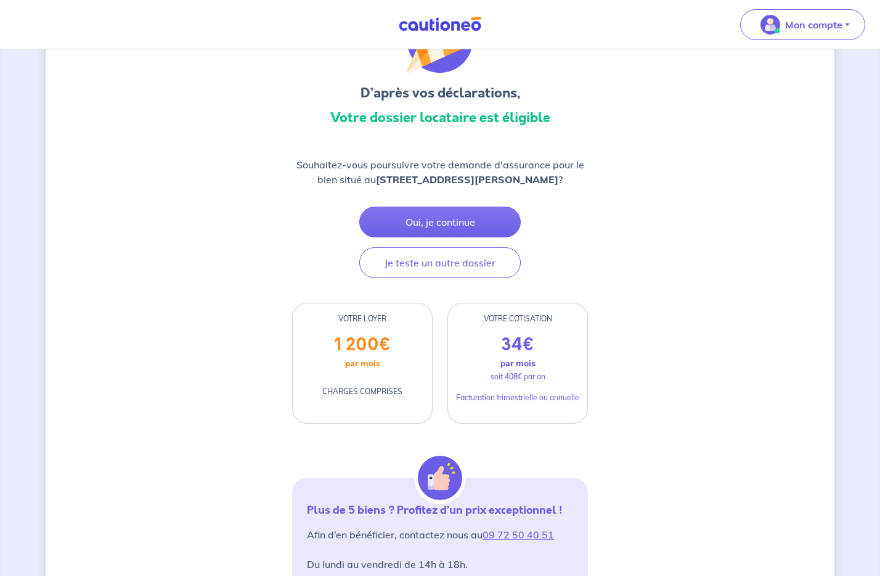
click at [351, 344] on p "1 200 €" at bounding box center [363, 344] width 56 height 21
drag, startPoint x: 335, startPoint y: 343, endPoint x: 395, endPoint y: 348, distance: 60.0
click at [395, 348] on div "1 200 € par mois CHARGES COMPRISES" at bounding box center [362, 378] width 139 height 89
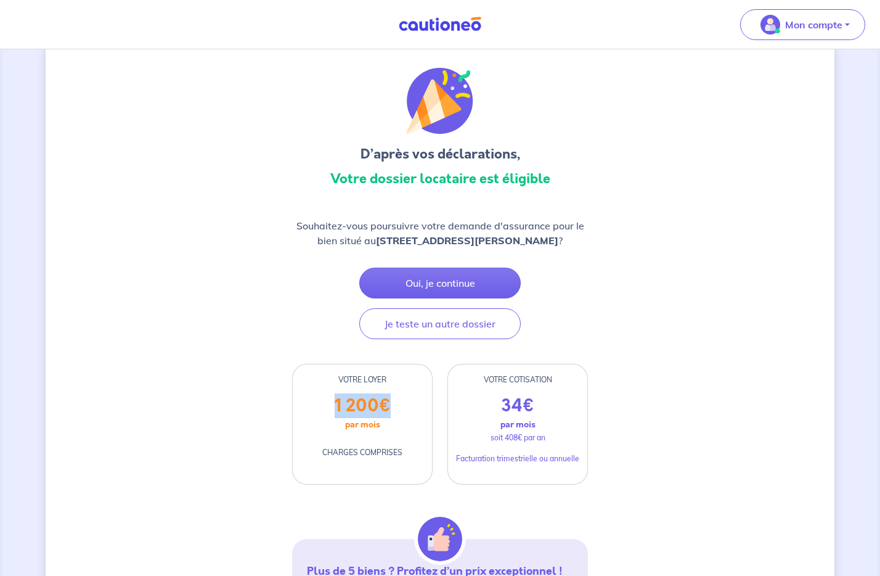
scroll to position [0, 0]
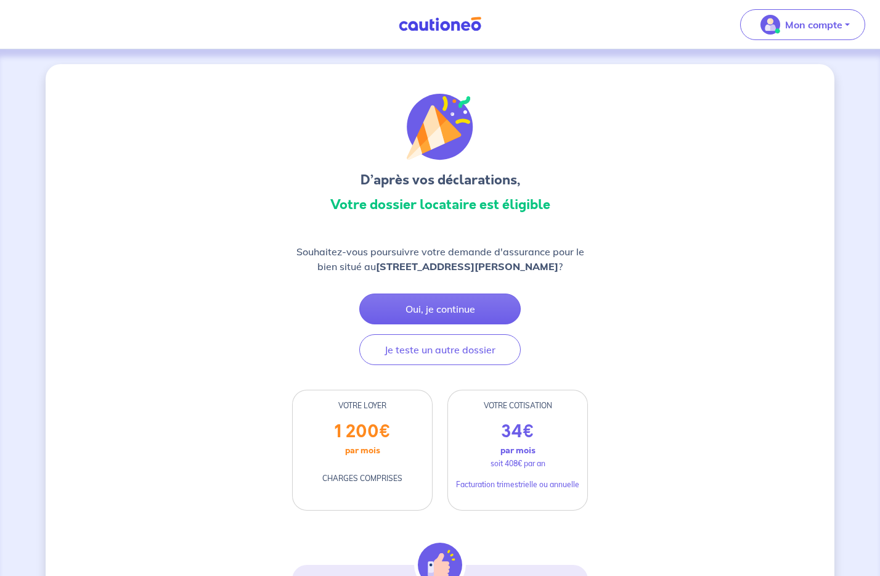
drag, startPoint x: 321, startPoint y: 479, endPoint x: 425, endPoint y: 481, distance: 104.2
click at [425, 481] on div "1 200 € par mois CHARGES COMPRISES" at bounding box center [362, 465] width 139 height 89
click at [403, 460] on div "1 200 € par mois CHARGES COMPRISES" at bounding box center [362, 465] width 139 height 89
drag, startPoint x: 380, startPoint y: 454, endPoint x: 330, endPoint y: 386, distance: 84.1
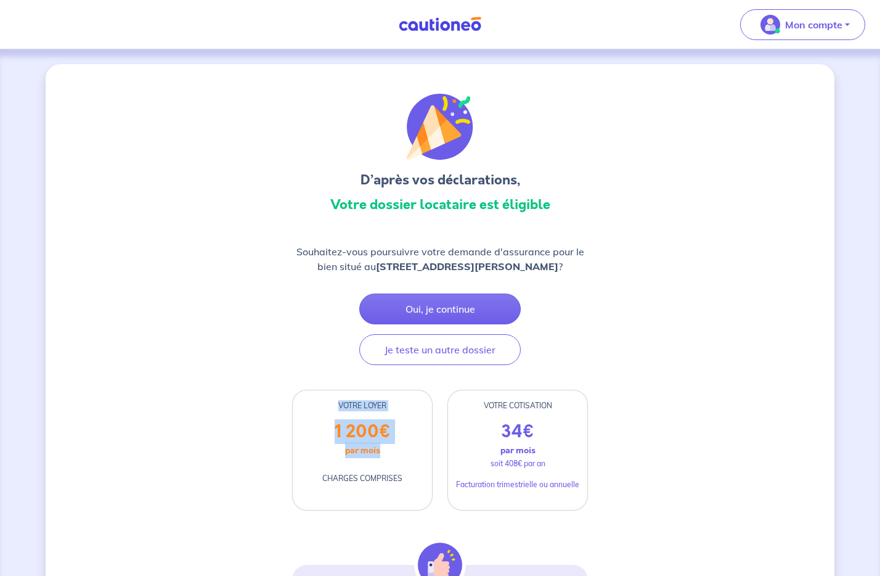
click at [417, 470] on div "1 200 € par mois CHARGES COMPRISES" at bounding box center [362, 465] width 139 height 89
drag, startPoint x: 408, startPoint y: 477, endPoint x: 319, endPoint y: 397, distance: 119.6
click at [319, 397] on div "VOTRE LOYER 1 200 € par mois CHARGES COMPRISES" at bounding box center [362, 450] width 141 height 121
click at [410, 441] on div "1 200 € par mois CHARGES COMPRISES" at bounding box center [362, 465] width 139 height 89
